Goal: Information Seeking & Learning: Learn about a topic

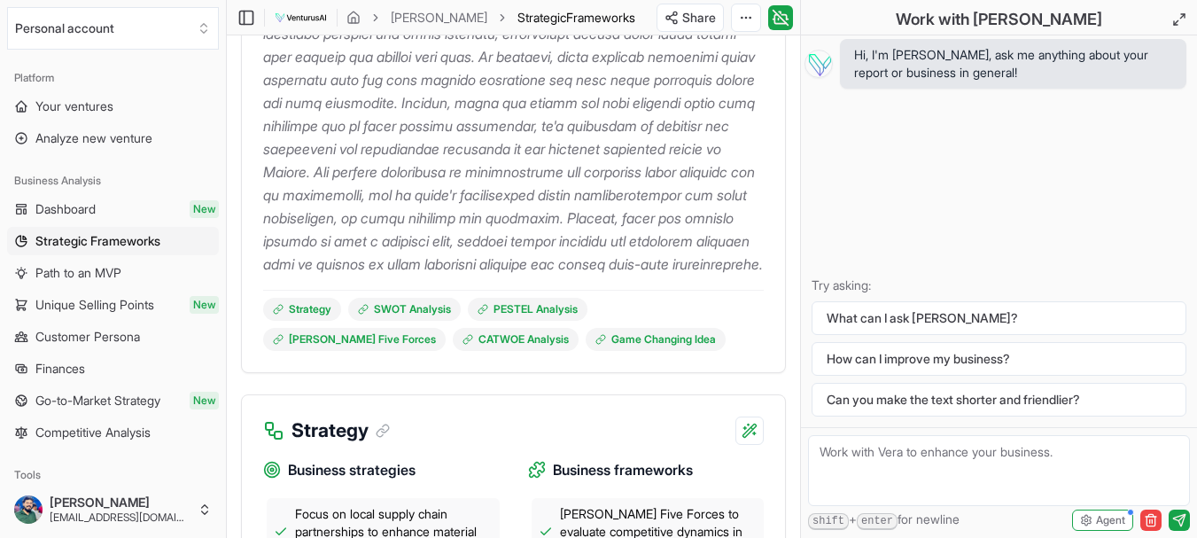
scroll to position [443, 0]
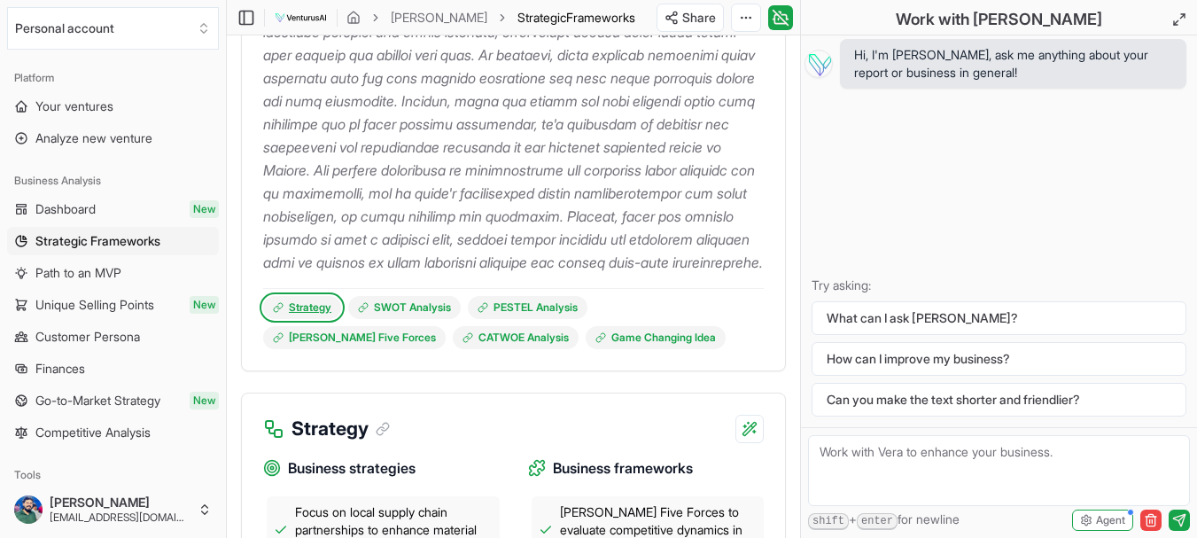
click at [296, 319] on link "Strategy" at bounding box center [302, 307] width 78 height 23
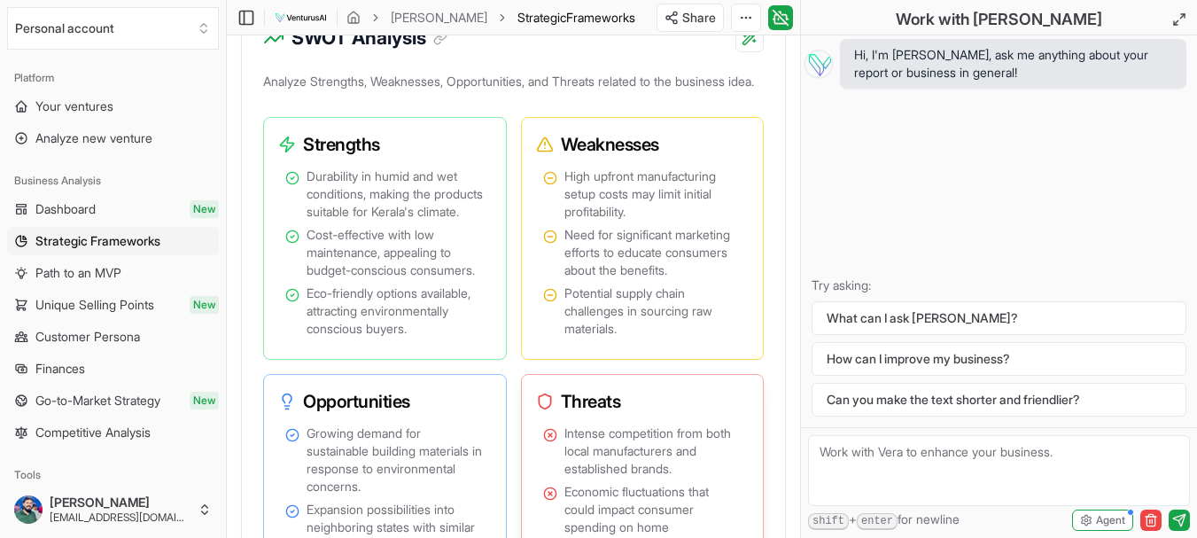
scroll to position [1430, 0]
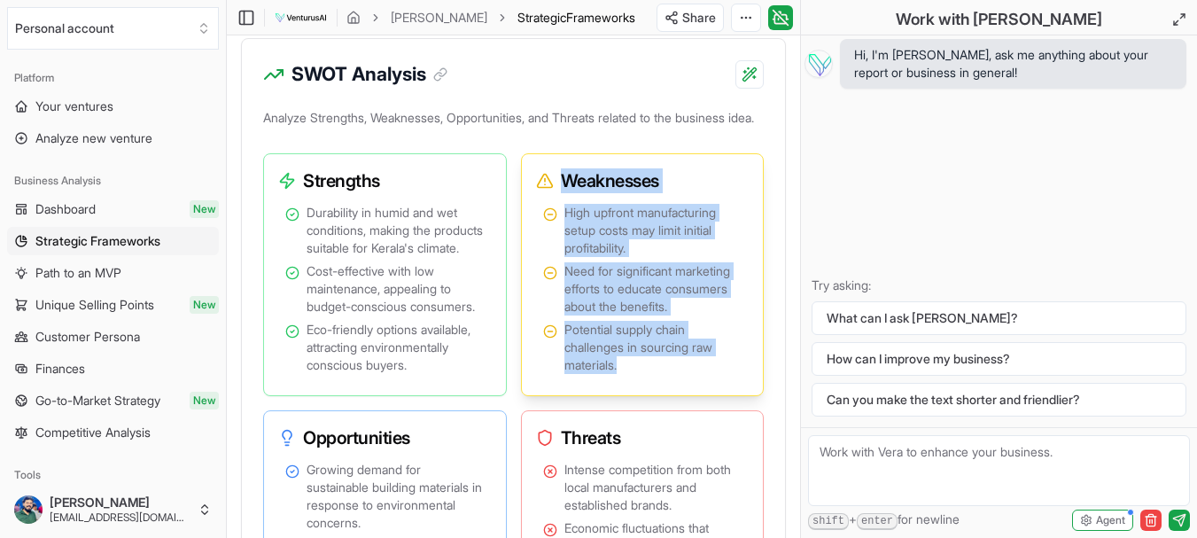
drag, startPoint x: 561, startPoint y: 221, endPoint x: 650, endPoint y: 415, distance: 214.4
type textarea "Weaknesses High upfront manufacturing setup costs may limit initial profitabili…"
click at [650, 396] on div "Weaknesses High upfront manufacturing setup costs may limit initial profitabili…" at bounding box center [643, 274] width 244 height 243
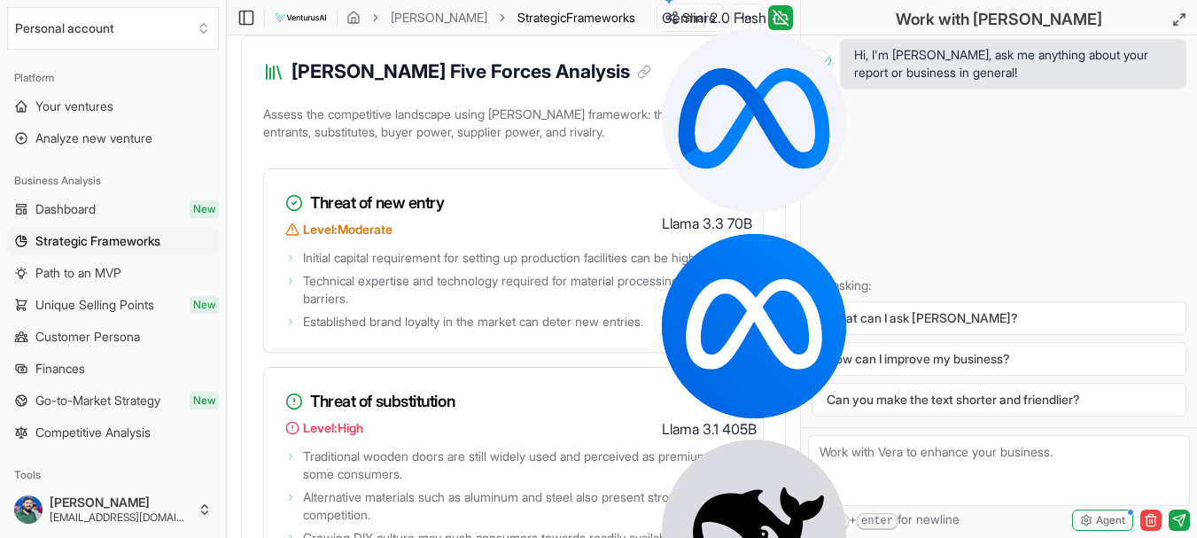
scroll to position [3201, 0]
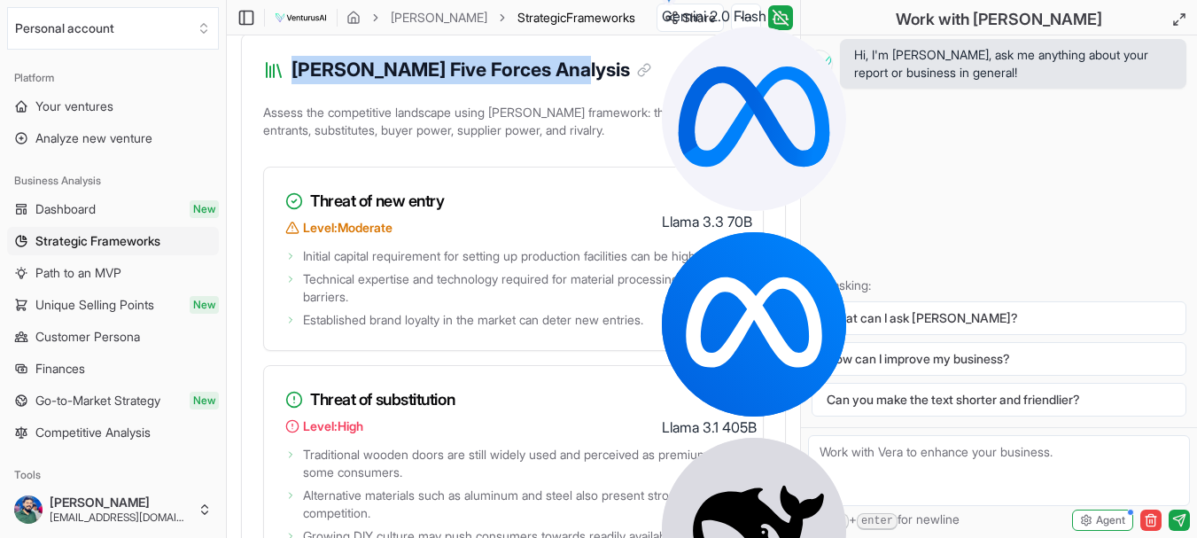
drag, startPoint x: 291, startPoint y: 231, endPoint x: 550, endPoint y: 225, distance: 259.6
click at [550, 84] on div "[PERSON_NAME] Five Forces Analysis" at bounding box center [457, 70] width 388 height 28
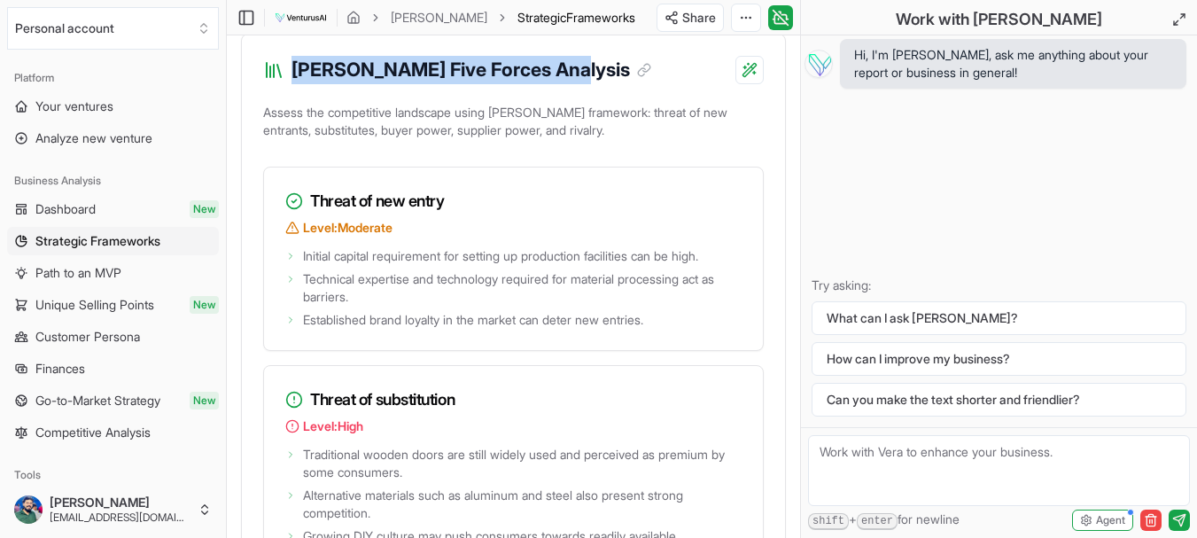
drag, startPoint x: 295, startPoint y: 232, endPoint x: 552, endPoint y: 226, distance: 256.9
click at [552, 84] on h3 "[PERSON_NAME] Five Forces Analysis" at bounding box center [471, 70] width 360 height 28
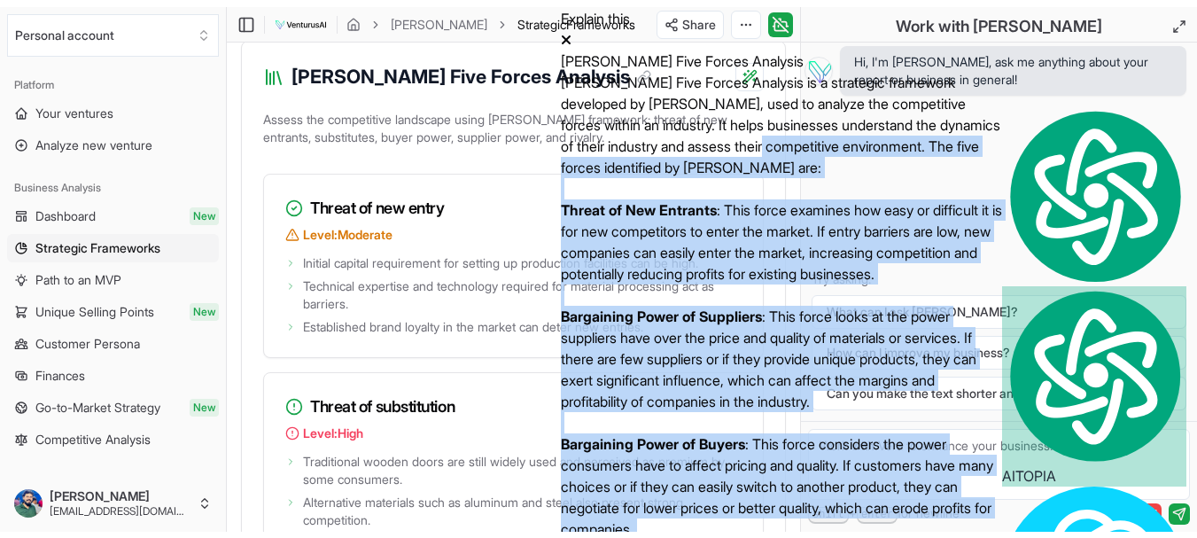
scroll to position [0, 0]
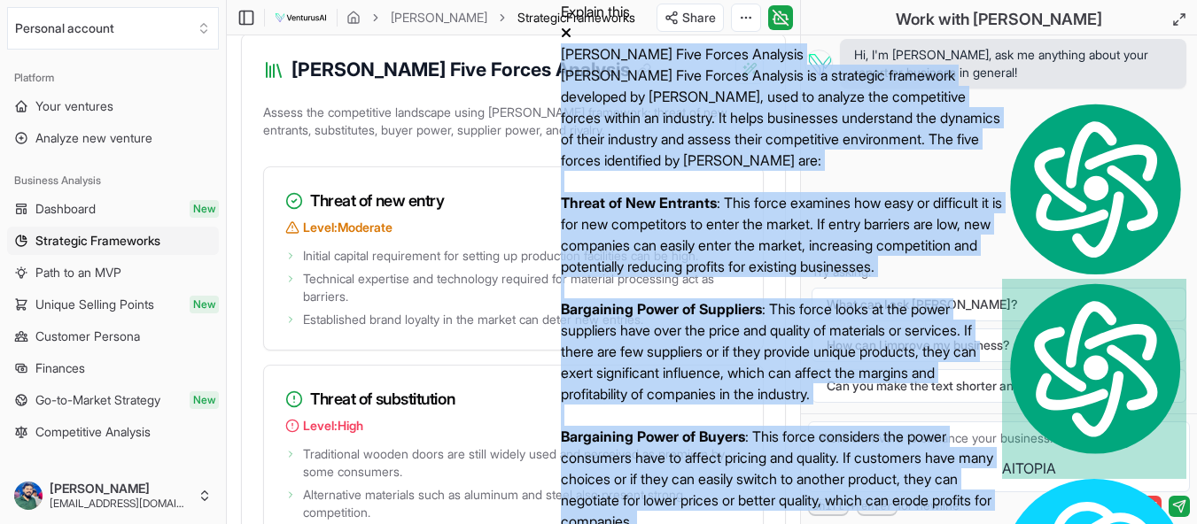
drag, startPoint x: 931, startPoint y: 147, endPoint x: 577, endPoint y: 63, distance: 363.3
click at [577, 63] on div "[PERSON_NAME] Five Forces Analysis [PERSON_NAME] Five Forces Analysis is a stra…" at bounding box center [782, 138] width 443 height 190
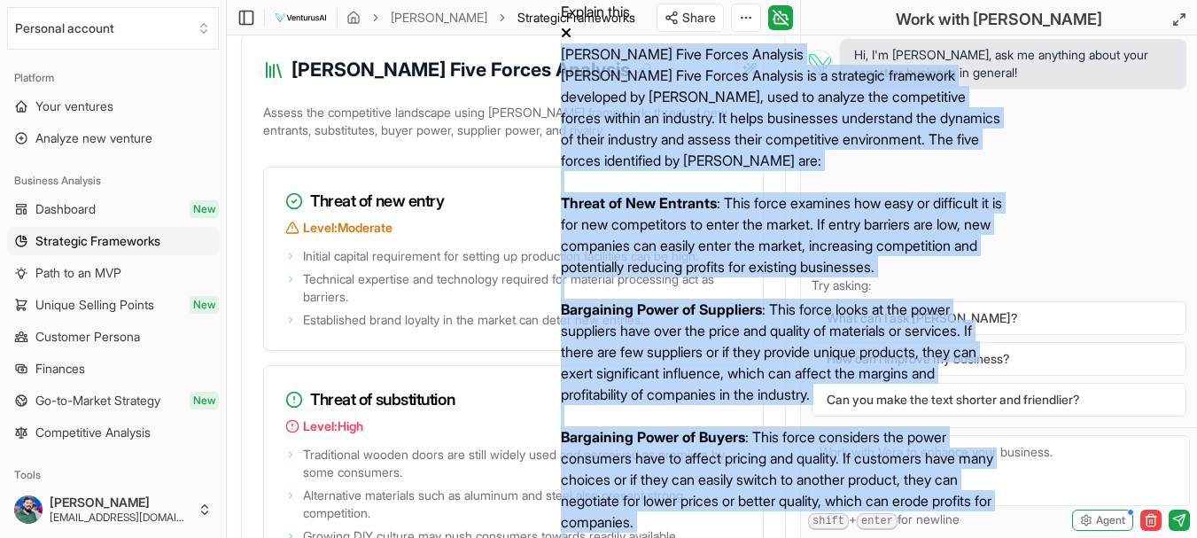
copy div "[PERSON_NAME] Five Forces Analysis [PERSON_NAME] Five Forces Analysis is a stra…"
